Goal: Navigation & Orientation: Find specific page/section

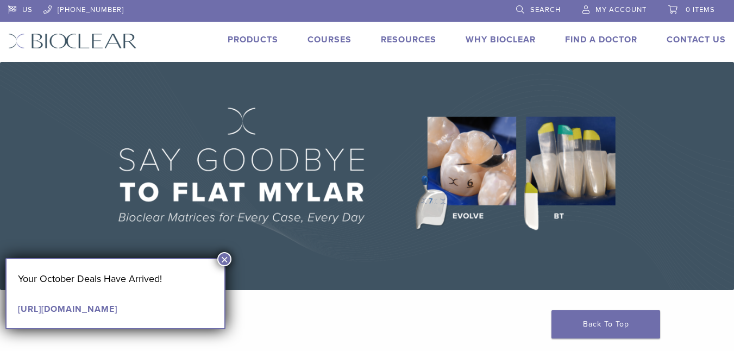
click at [580, 39] on link "Find A Doctor" at bounding box center [601, 39] width 72 height 11
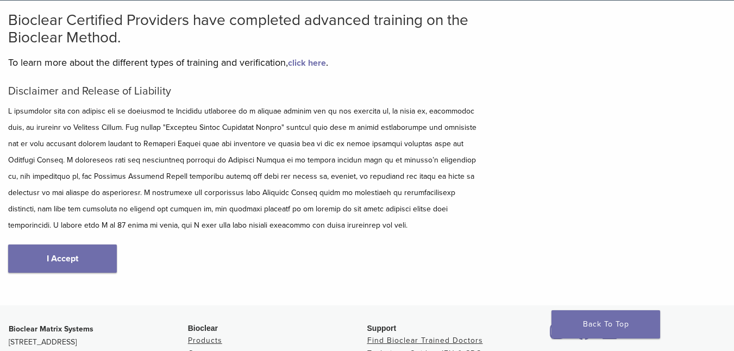
scroll to position [80, 0]
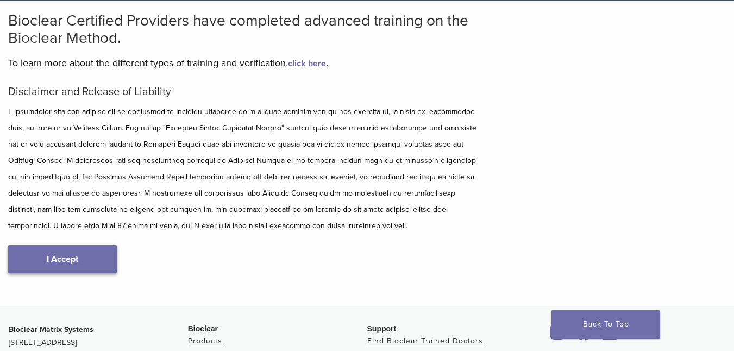
click at [78, 268] on link "I Accept" at bounding box center [62, 259] width 109 height 28
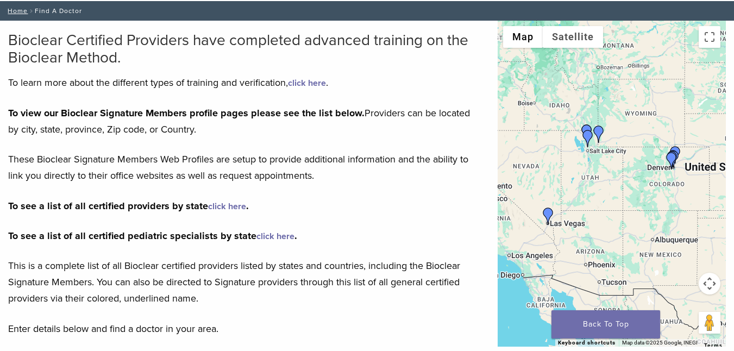
scroll to position [69, 0]
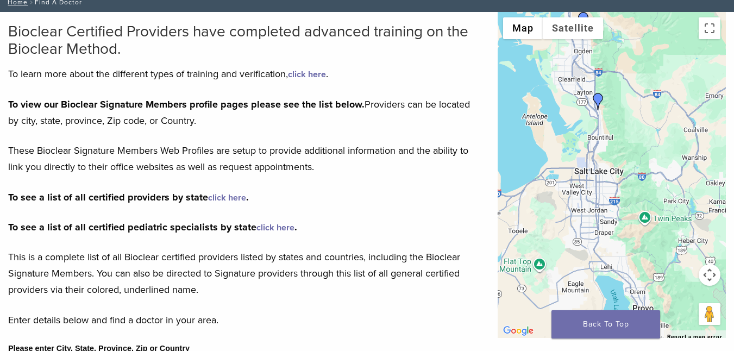
drag, startPoint x: 541, startPoint y: 112, endPoint x: 644, endPoint y: 118, distance: 103.3
click at [644, 118] on div at bounding box center [611, 175] width 228 height 326
click at [596, 99] on img "Dr. Jonathan Morgan" at bounding box center [597, 101] width 17 height 17
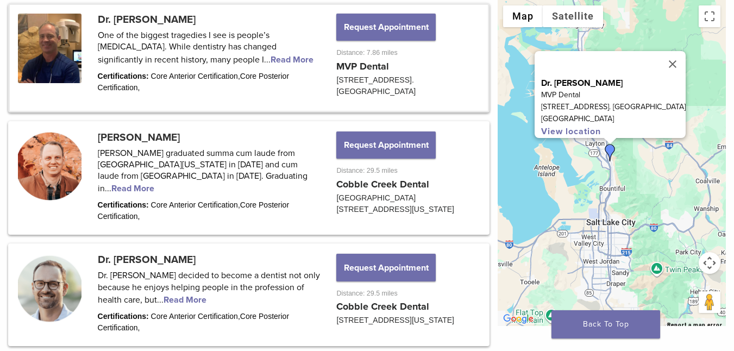
scroll to position [596, 0]
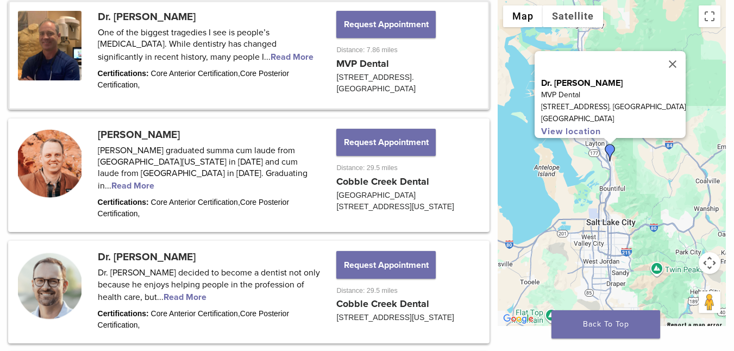
click at [200, 21] on link at bounding box center [249, 55] width 478 height 106
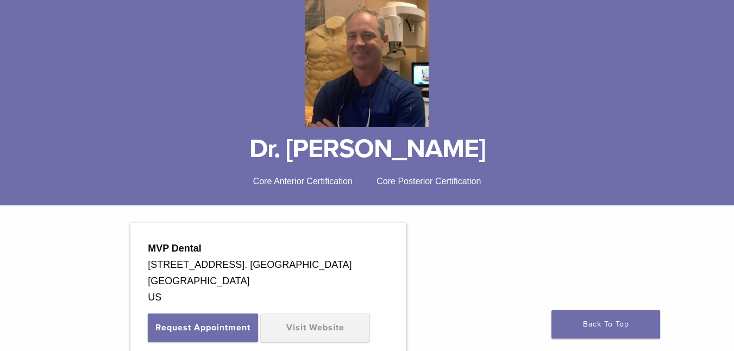
scroll to position [138, 0]
